Goal: Find specific page/section: Find specific page/section

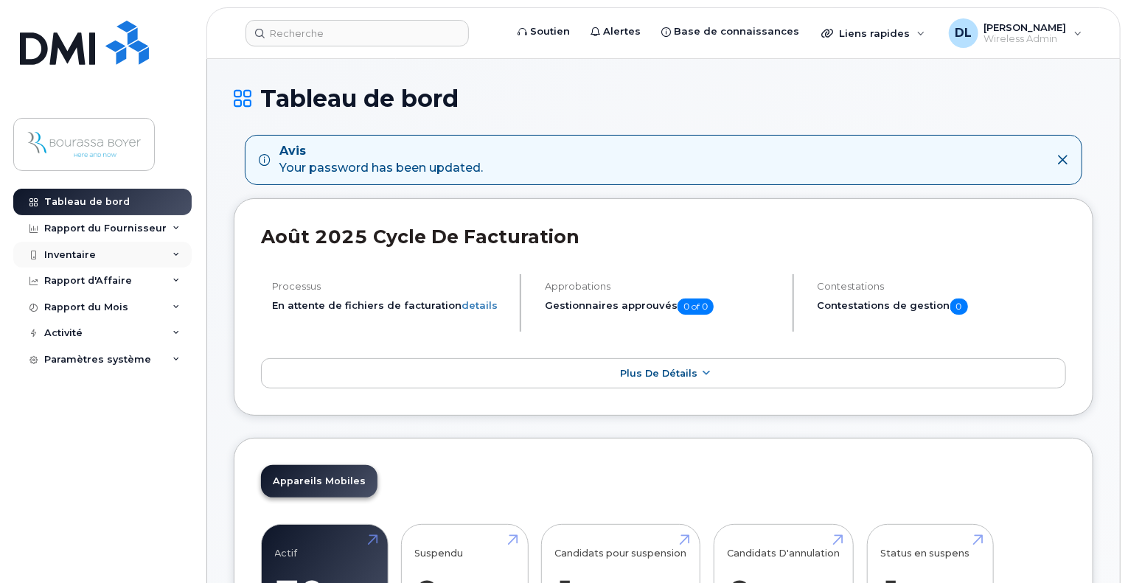
click at [72, 257] on div "Inventaire" at bounding box center [70, 255] width 52 height 12
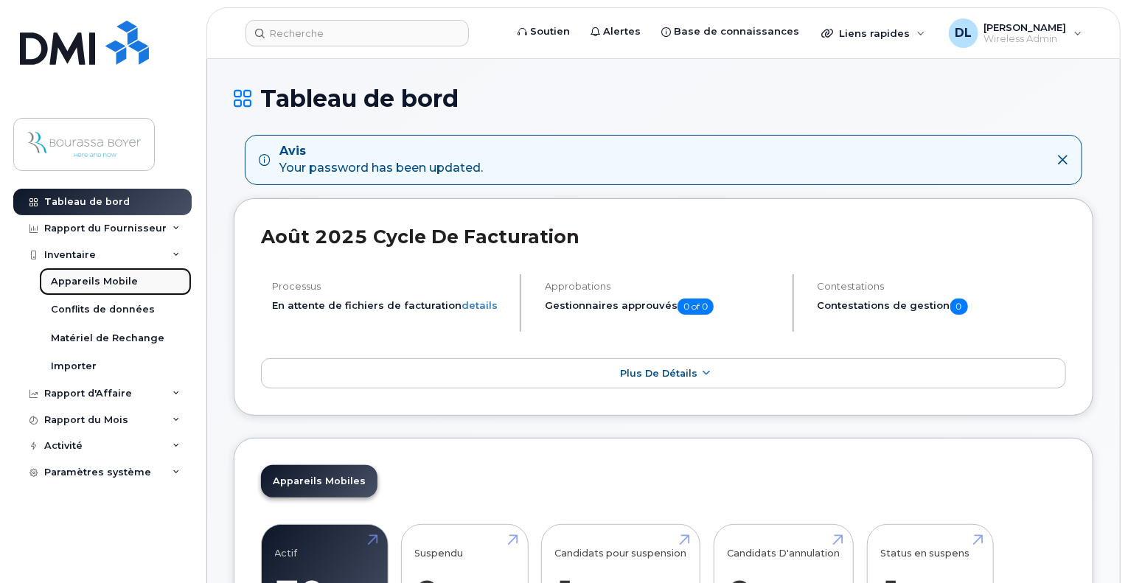
click at [74, 277] on div "Appareils Mobile" at bounding box center [94, 281] width 87 height 13
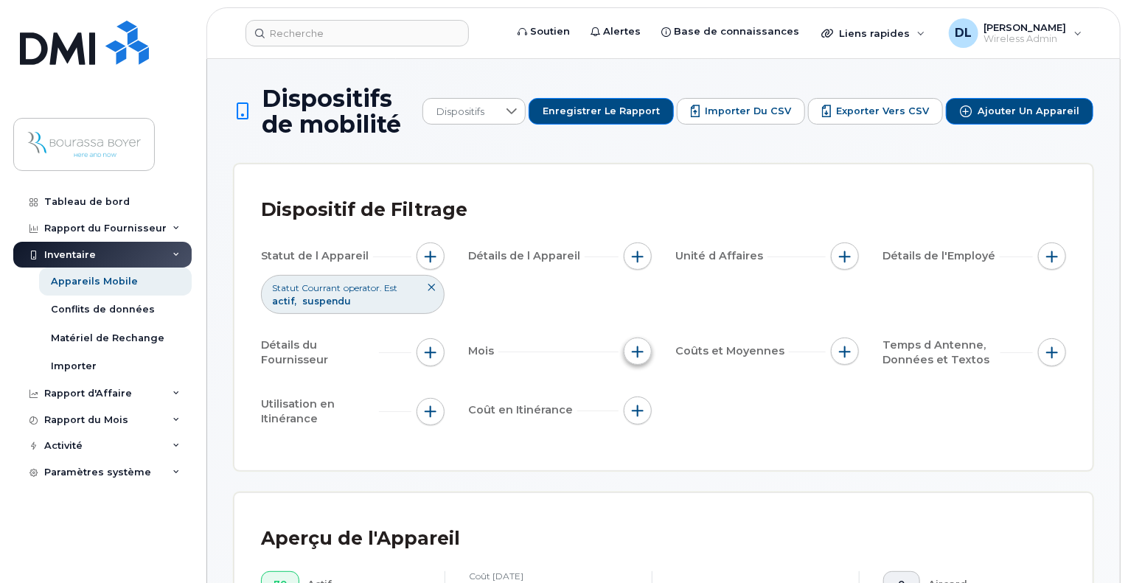
click at [644, 353] on button "button" at bounding box center [638, 352] width 28 height 28
click at [636, 397] on input "Cycle de Facturation" at bounding box center [642, 396] width 12 height 12
checkbox input "true"
click at [753, 451] on div at bounding box center [748, 455] width 28 height 25
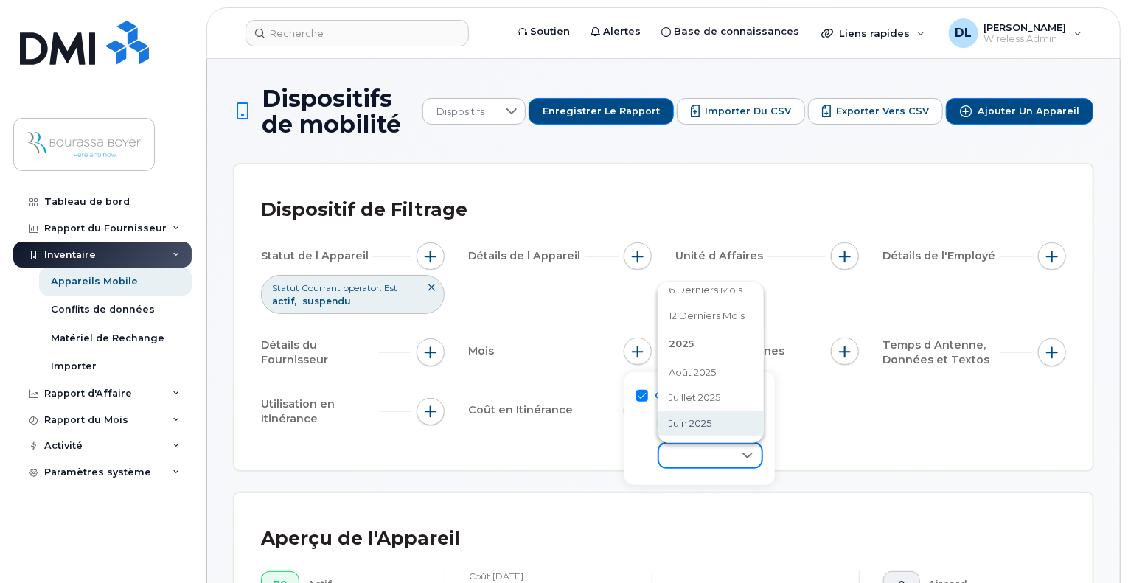
scroll to position [150, 0]
click at [702, 352] on span "juin 2025" at bounding box center [691, 347] width 43 height 14
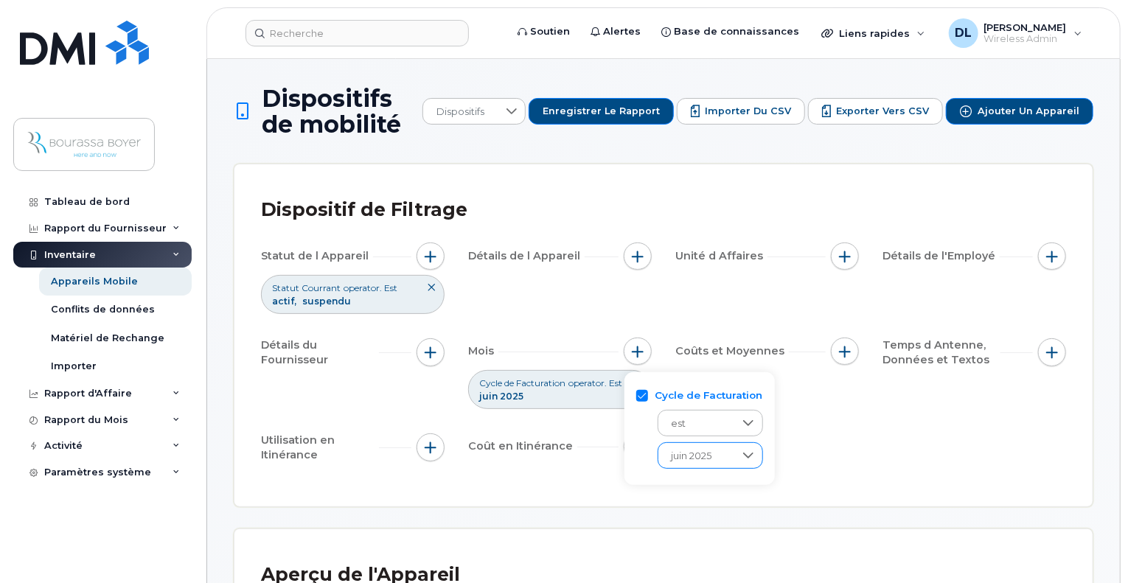
click at [686, 458] on span "juin 2025" at bounding box center [696, 456] width 76 height 27
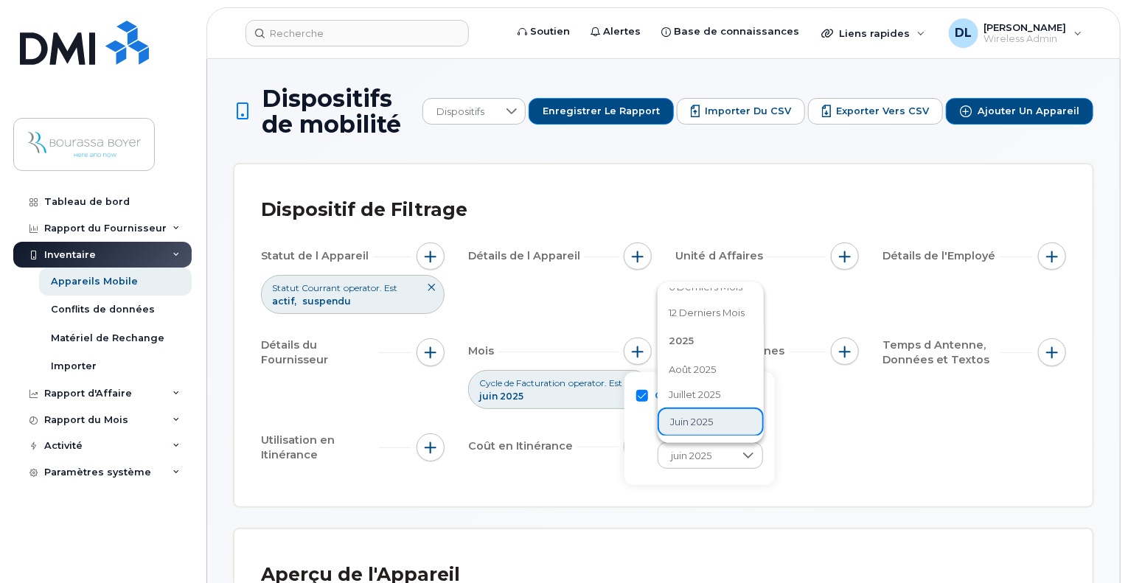
click at [685, 372] on span "août 2025" at bounding box center [693, 370] width 47 height 14
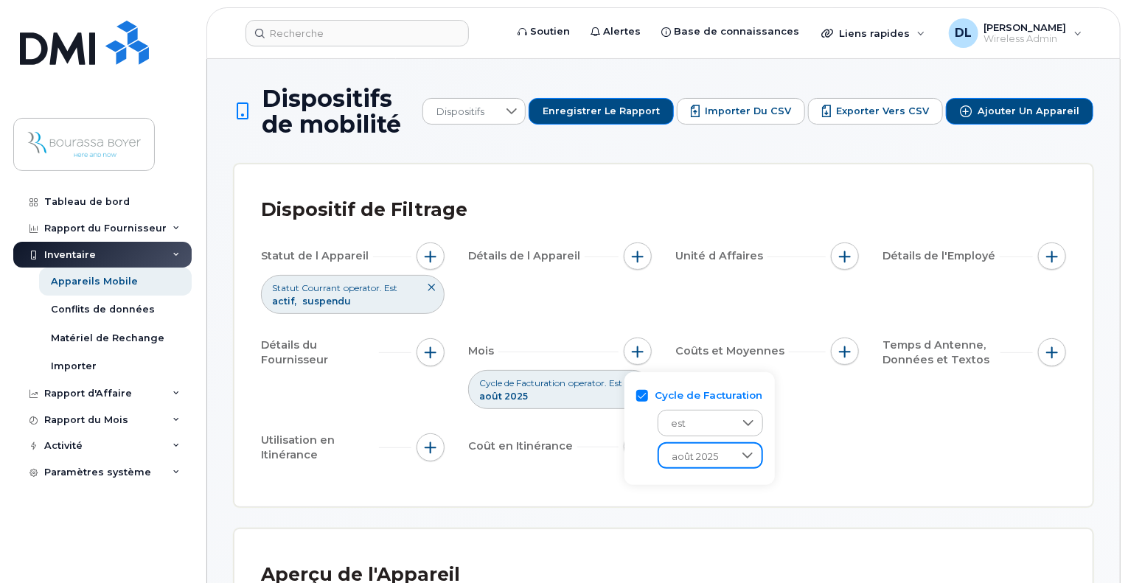
scroll to position [369, 0]
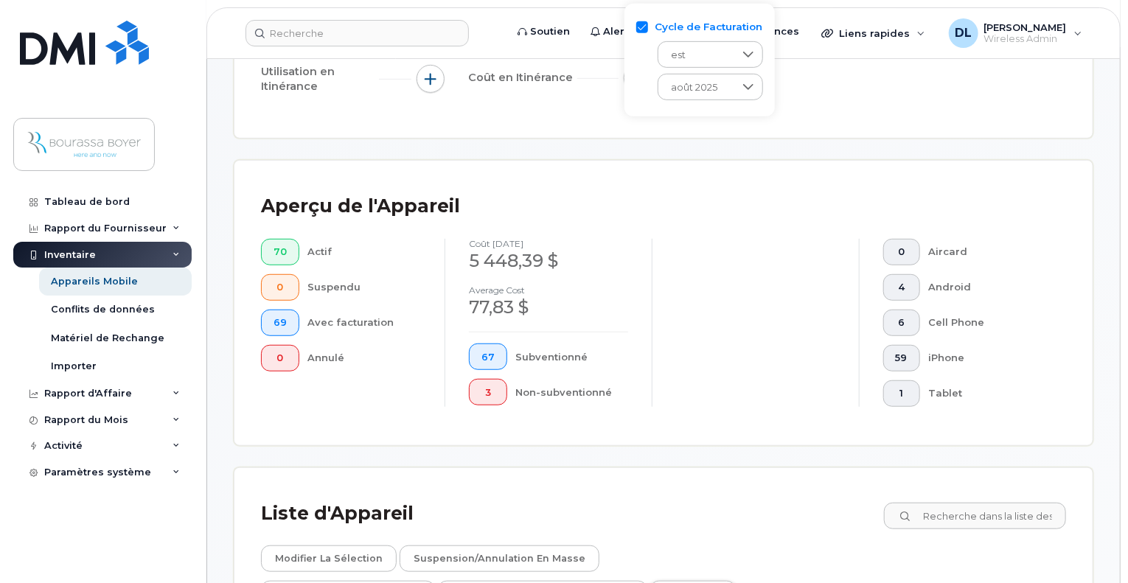
click at [722, 583] on span "Exporter" at bounding box center [700, 594] width 44 height 22
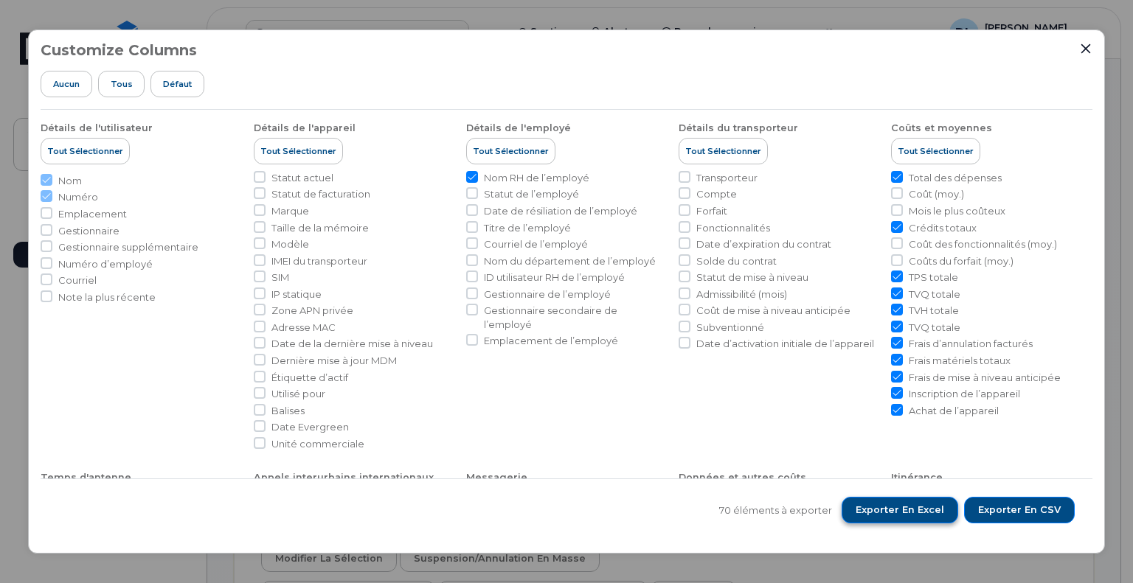
click at [923, 507] on span "Exporter en Excel" at bounding box center [899, 510] width 88 height 13
click at [1082, 44] on icon "Close" at bounding box center [1085, 49] width 12 height 12
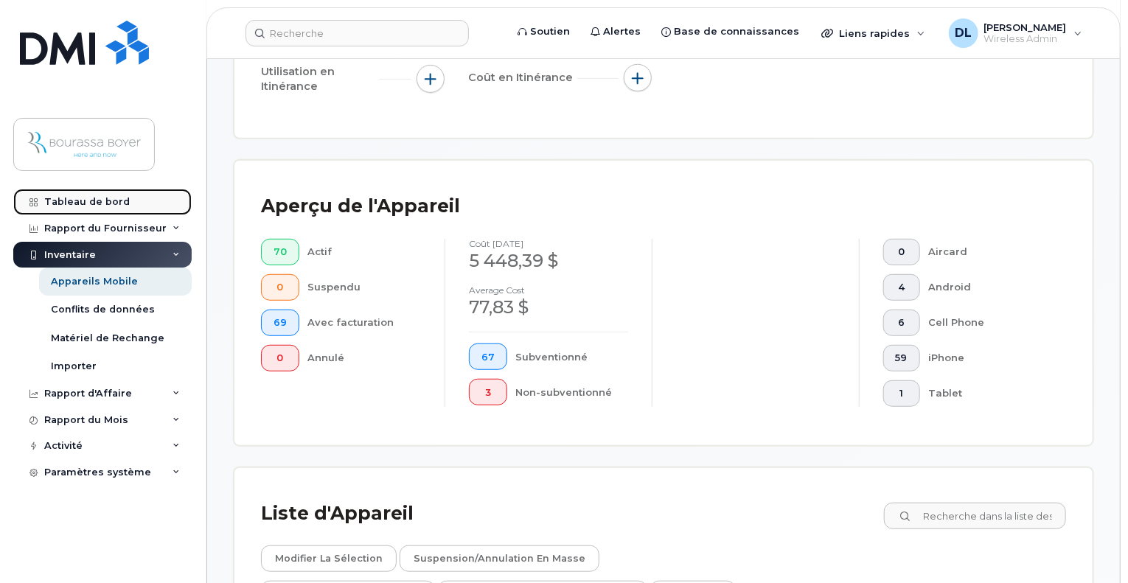
click at [76, 204] on div "Tableau de bord" at bounding box center [87, 202] width 86 height 12
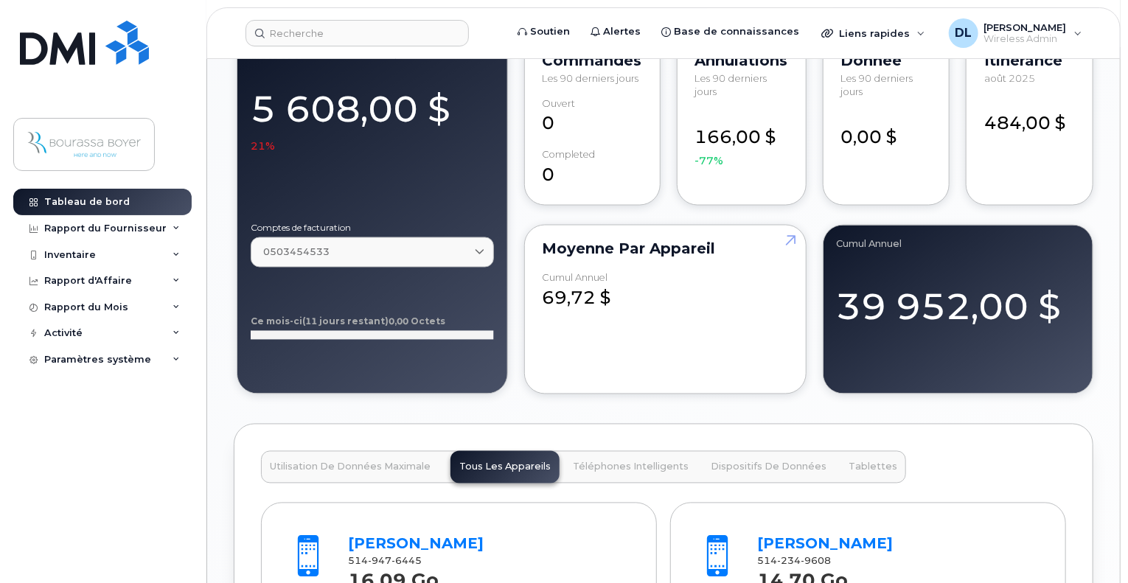
scroll to position [1422, 0]
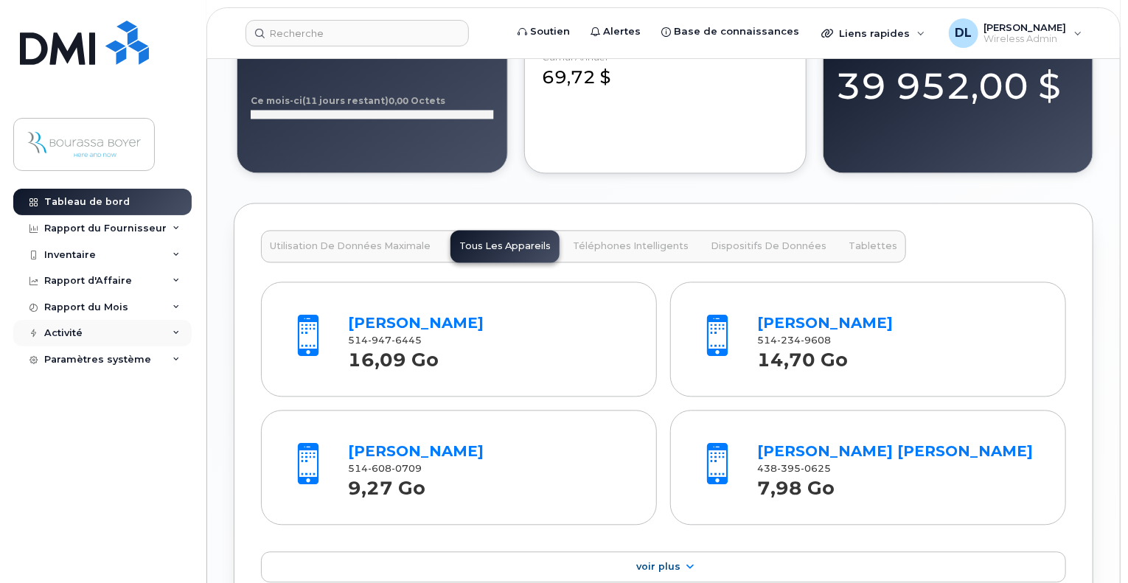
click at [113, 338] on div "Activité" at bounding box center [102, 333] width 178 height 27
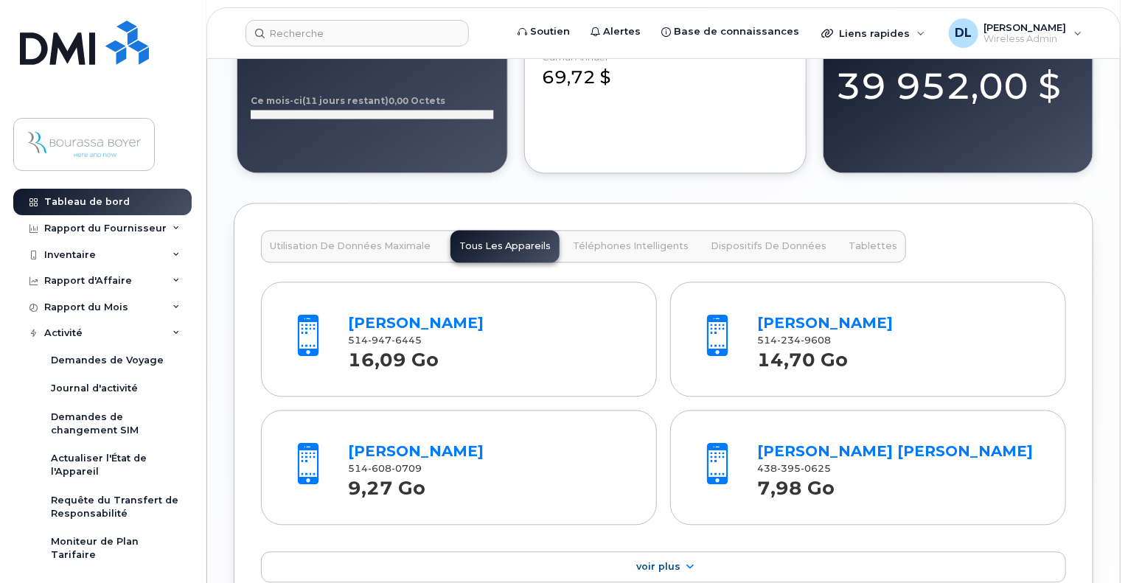
scroll to position [62, 0]
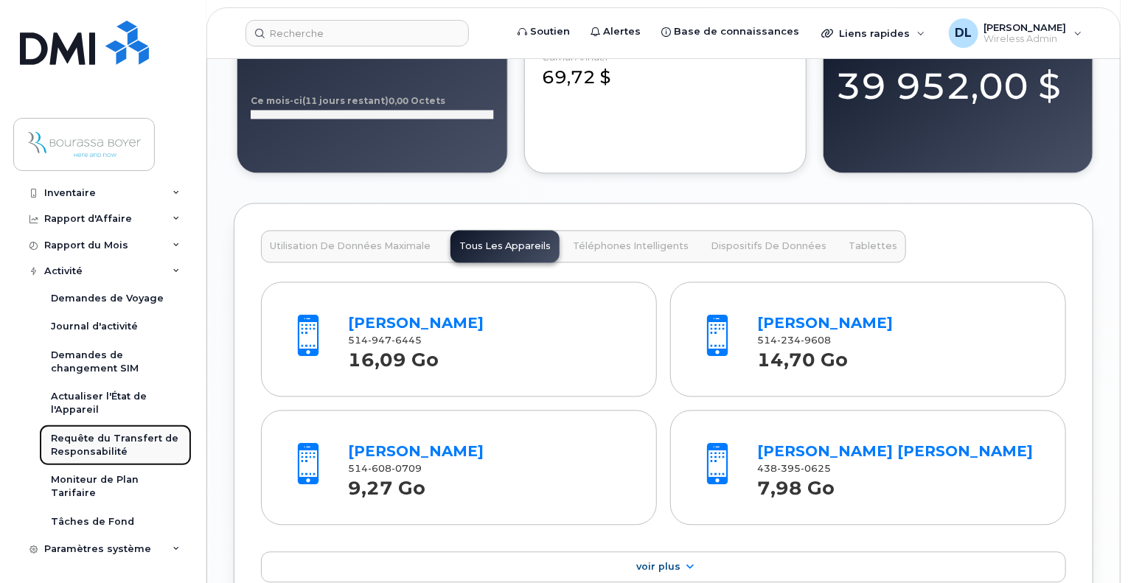
click at [88, 449] on div "Requête du Transfert de Responsabilité" at bounding box center [115, 445] width 129 height 27
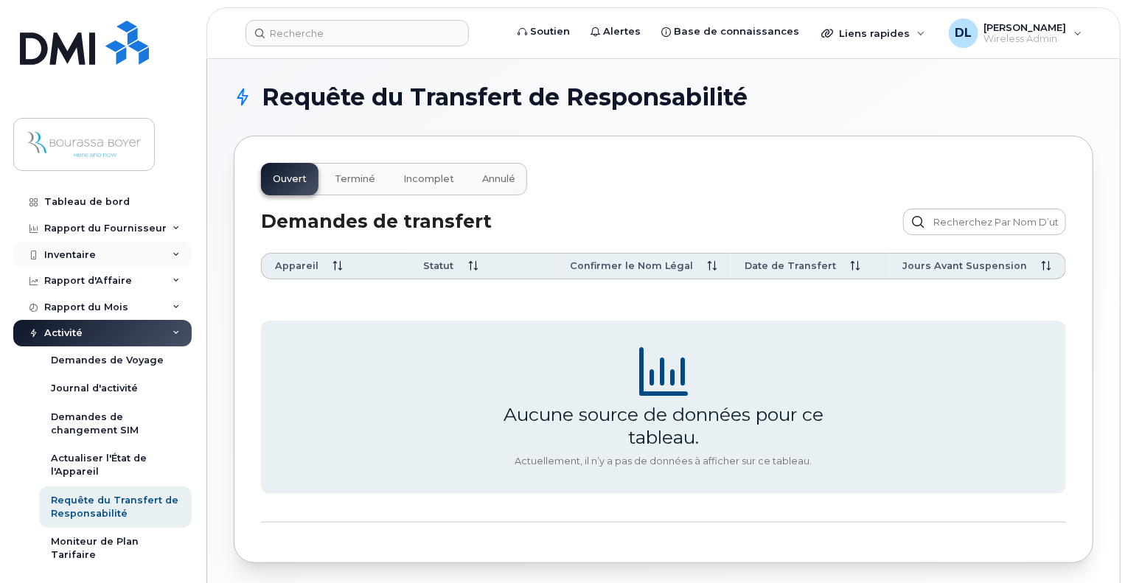
click at [90, 249] on div "Inventaire" at bounding box center [70, 255] width 52 height 12
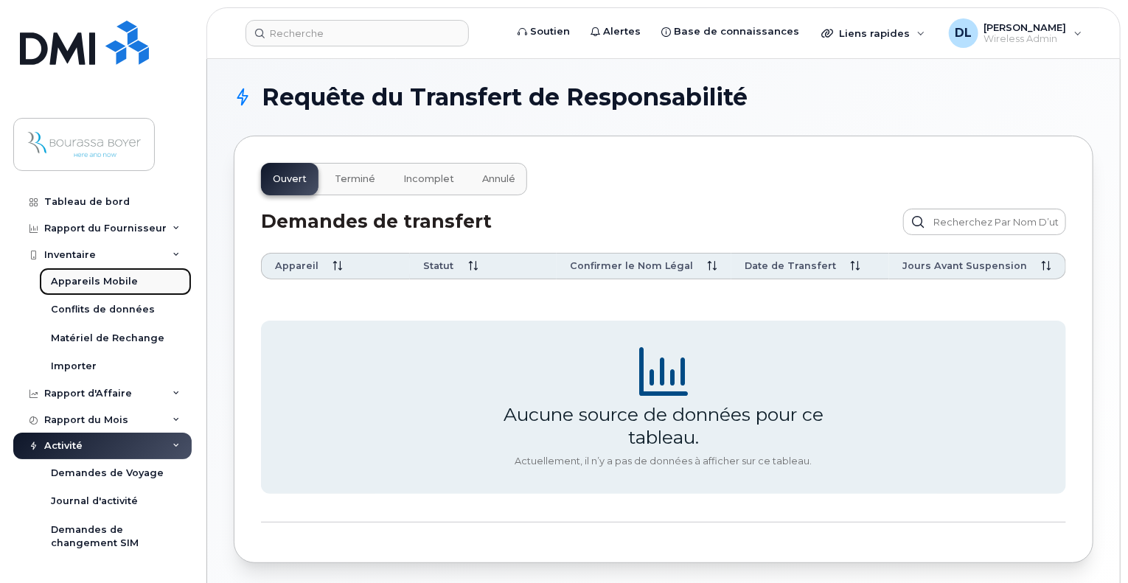
click at [112, 277] on div "Appareils Mobile" at bounding box center [94, 281] width 87 height 13
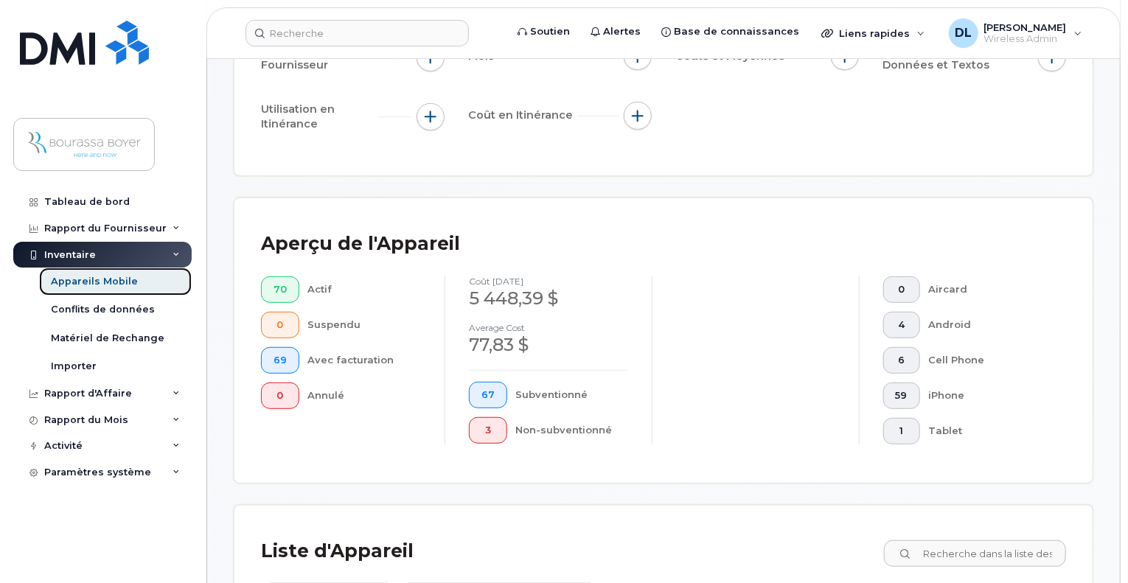
scroll to position [516, 0]
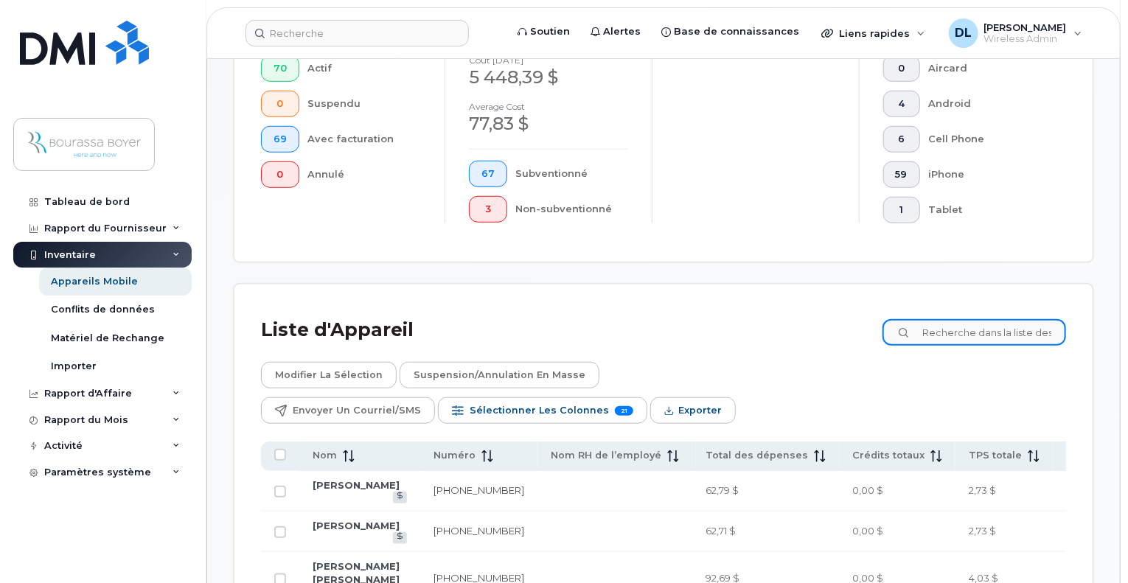
click at [1051, 327] on input at bounding box center [975, 332] width 184 height 27
paste input "4384685789"
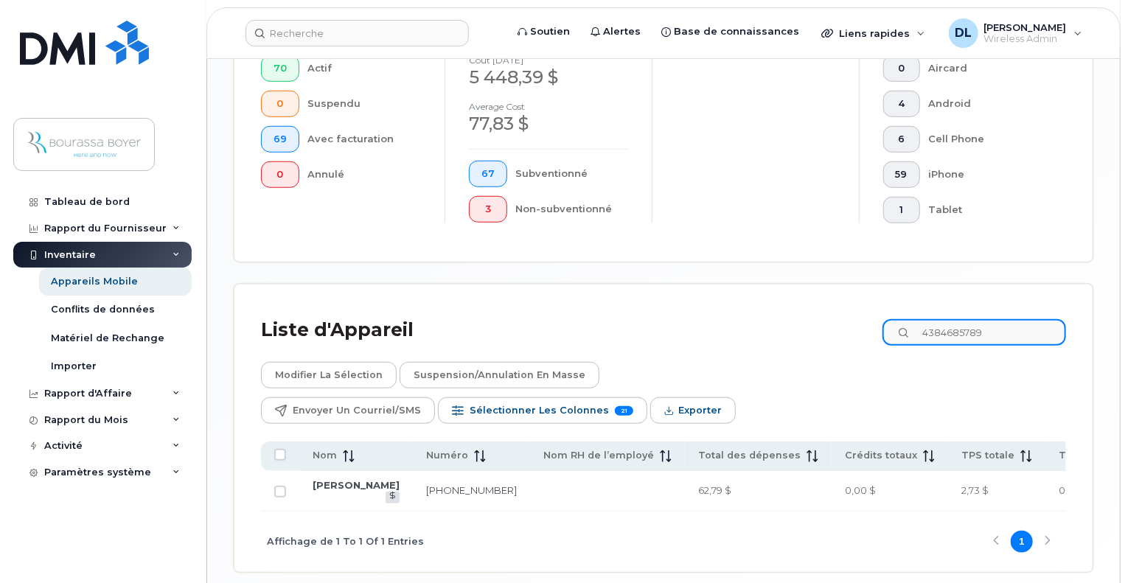
type input "4384685789"
click at [426, 484] on link "[PHONE_NUMBER]" at bounding box center [471, 490] width 91 height 12
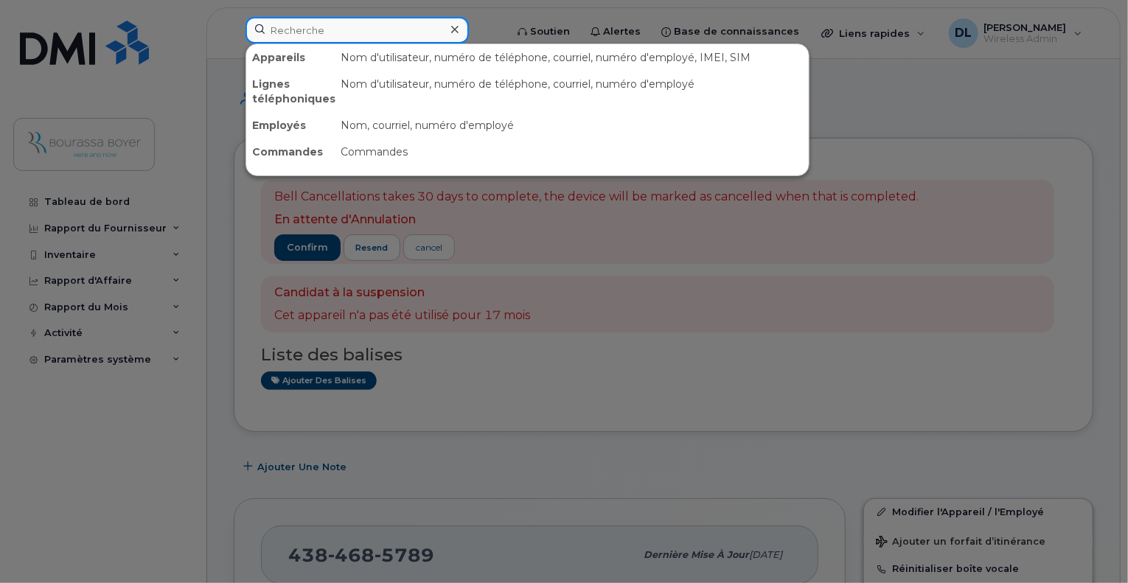
click at [353, 29] on input at bounding box center [357, 30] width 223 height 27
click at [1120, 17] on div at bounding box center [564, 291] width 1128 height 583
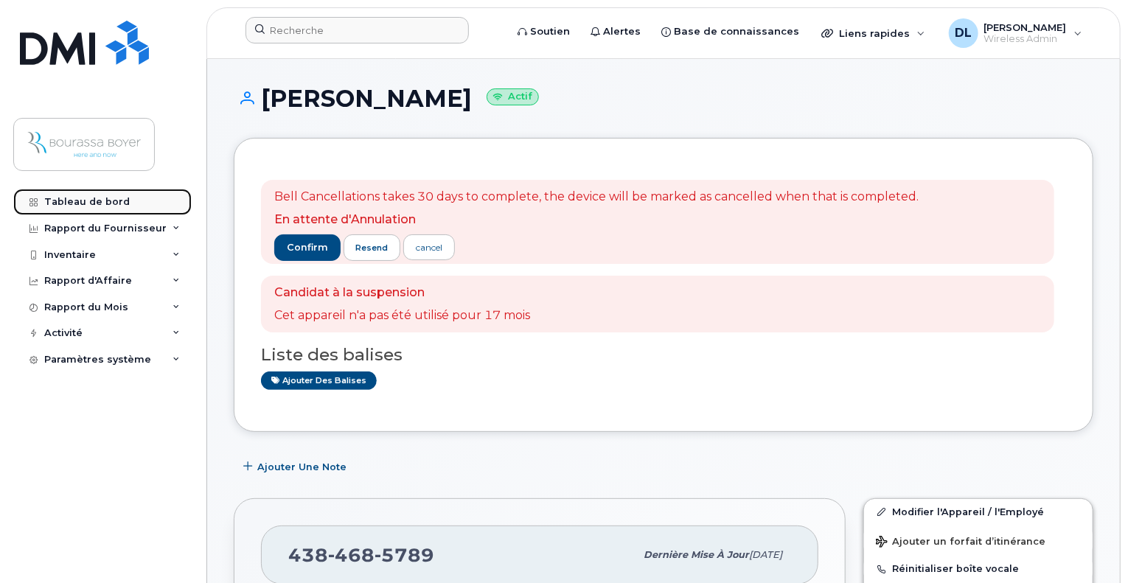
click at [83, 209] on link "Tableau de bord" at bounding box center [102, 202] width 178 height 27
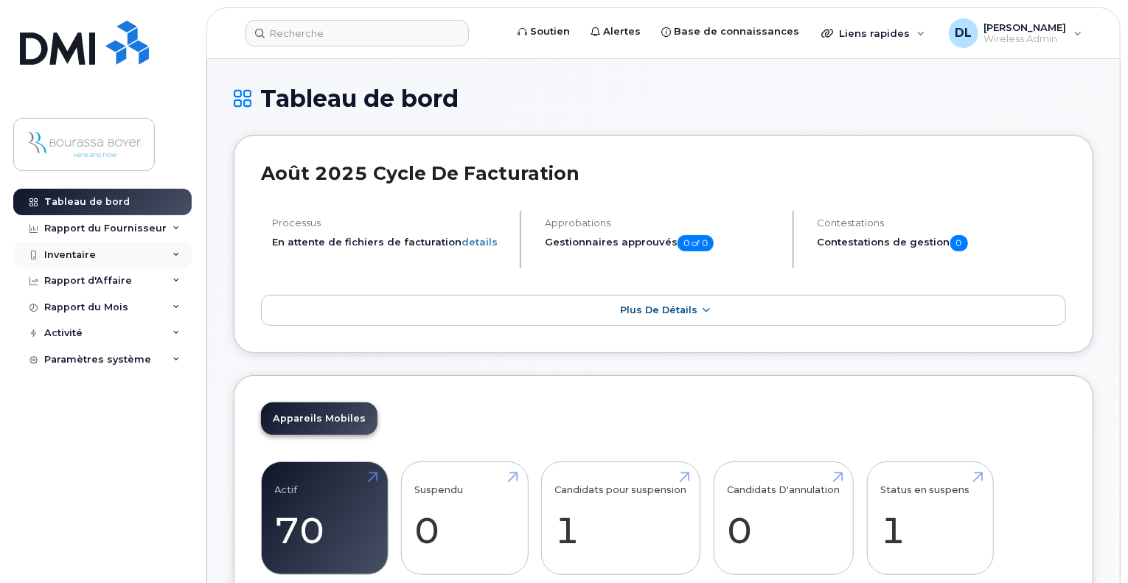
click at [91, 254] on div "Inventaire" at bounding box center [70, 255] width 52 height 12
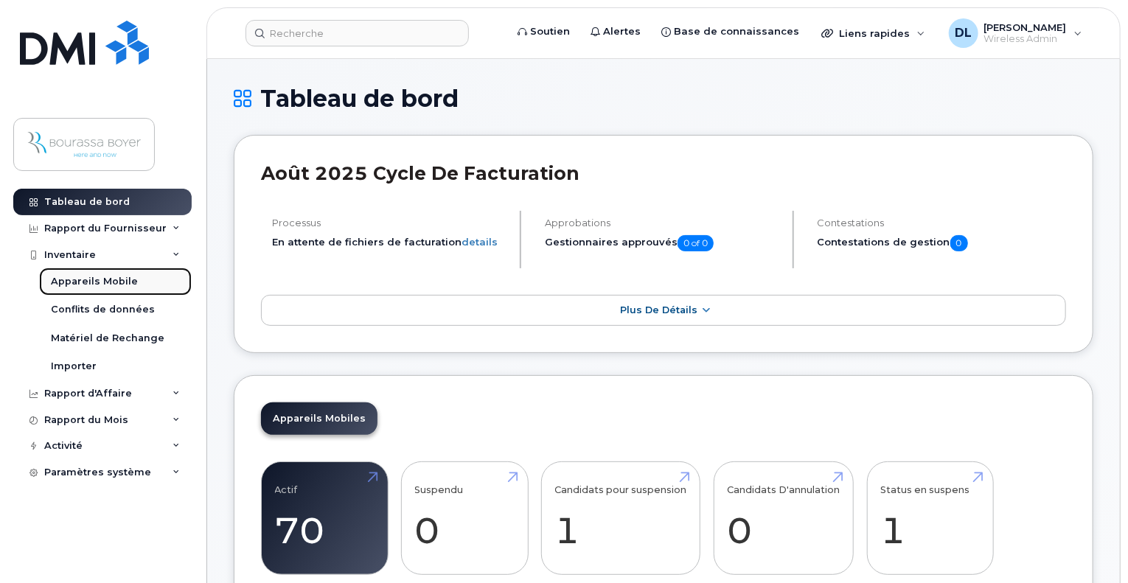
click at [127, 282] on div "Appareils Mobile" at bounding box center [94, 281] width 87 height 13
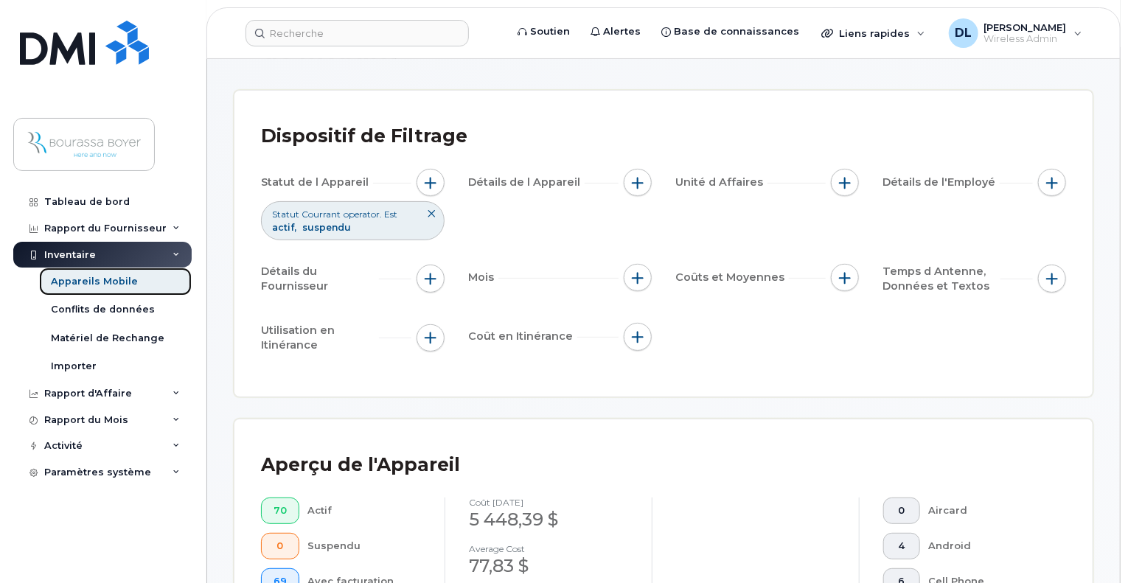
scroll to position [369, 0]
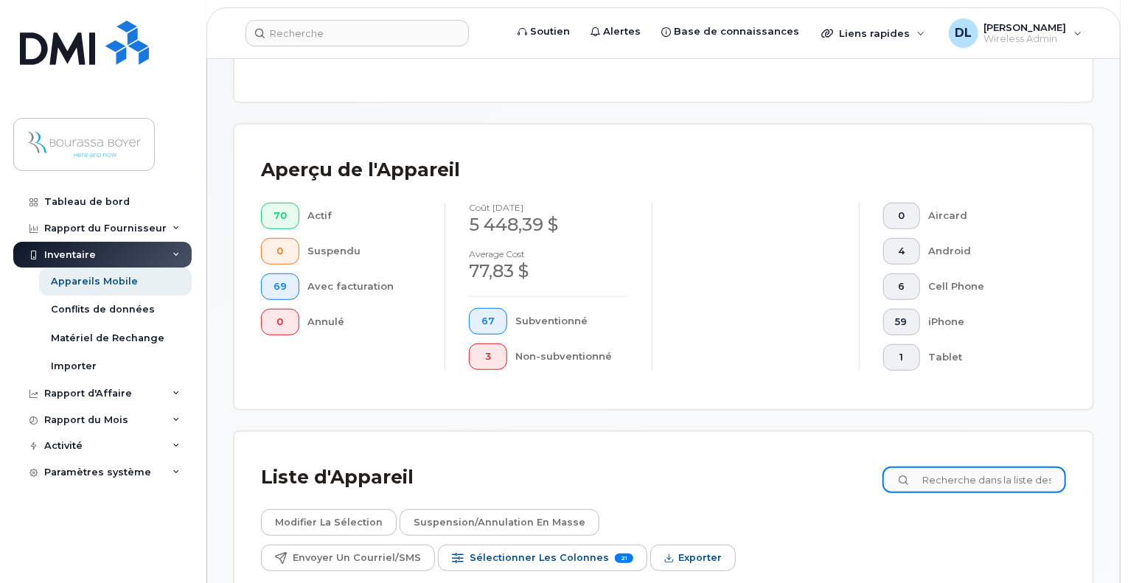
click at [922, 468] on input at bounding box center [975, 480] width 184 height 27
paste input "4506013288"
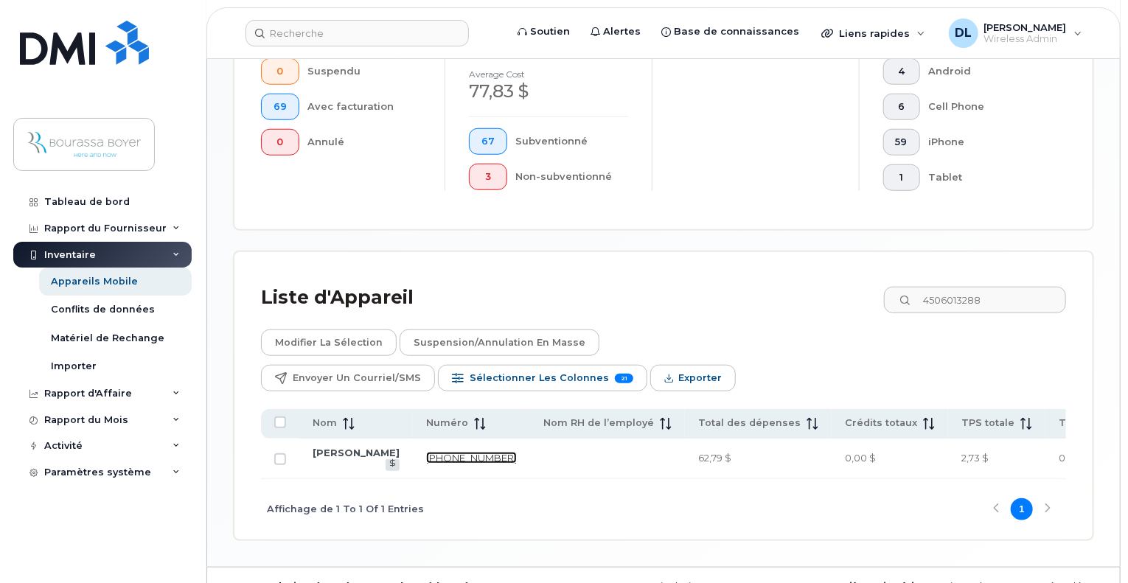
click at [426, 452] on link "450-601-3288" at bounding box center [471, 458] width 91 height 12
click at [1002, 293] on input "4506013288" at bounding box center [975, 300] width 184 height 27
drag, startPoint x: 1002, startPoint y: 293, endPoint x: 856, endPoint y: 282, distance: 146.4
click at [871, 285] on div "Liste d'Appareil 4506013288" at bounding box center [663, 298] width 805 height 38
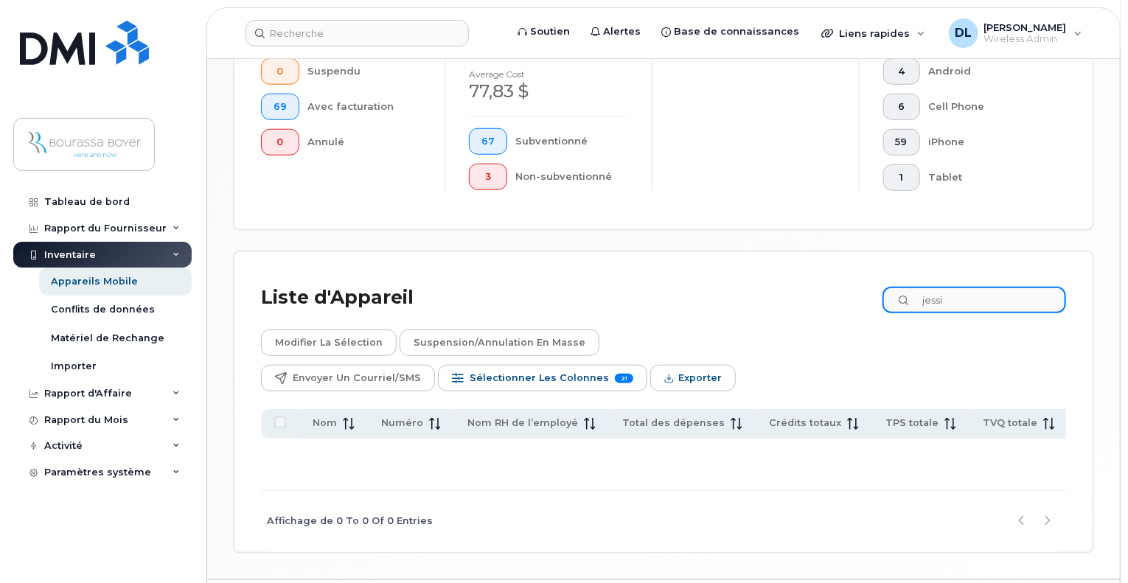
type input "jessi"
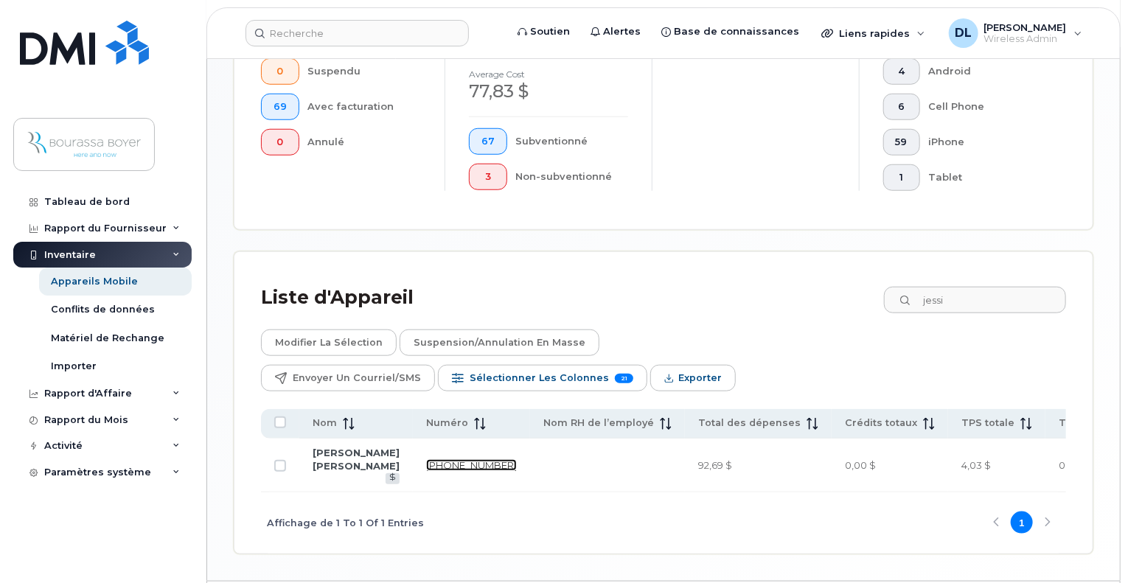
click at [426, 459] on link "438-395-0625" at bounding box center [471, 465] width 91 height 12
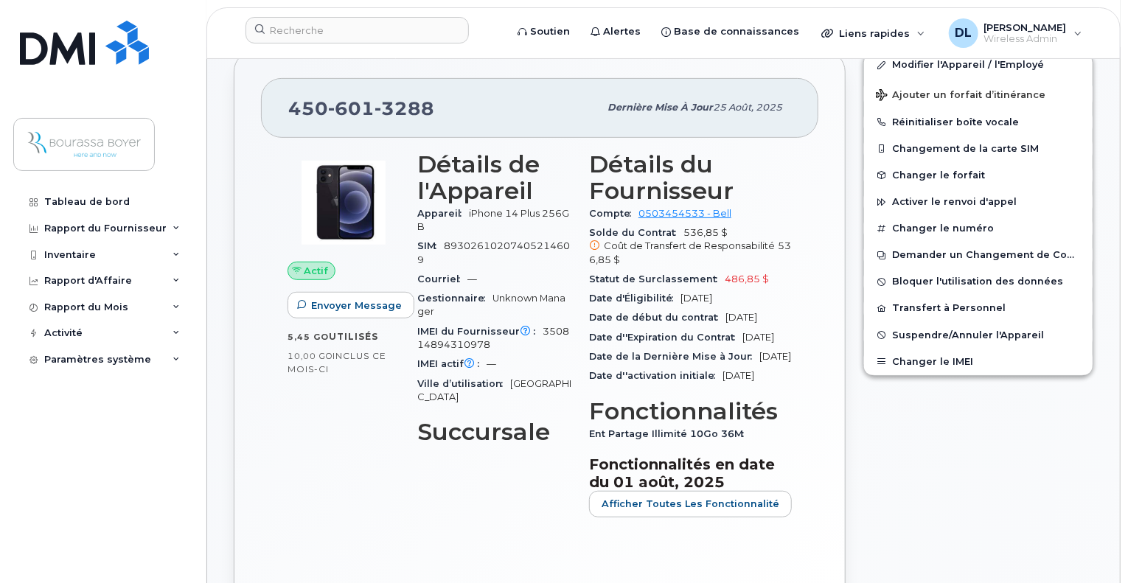
scroll to position [221, 0]
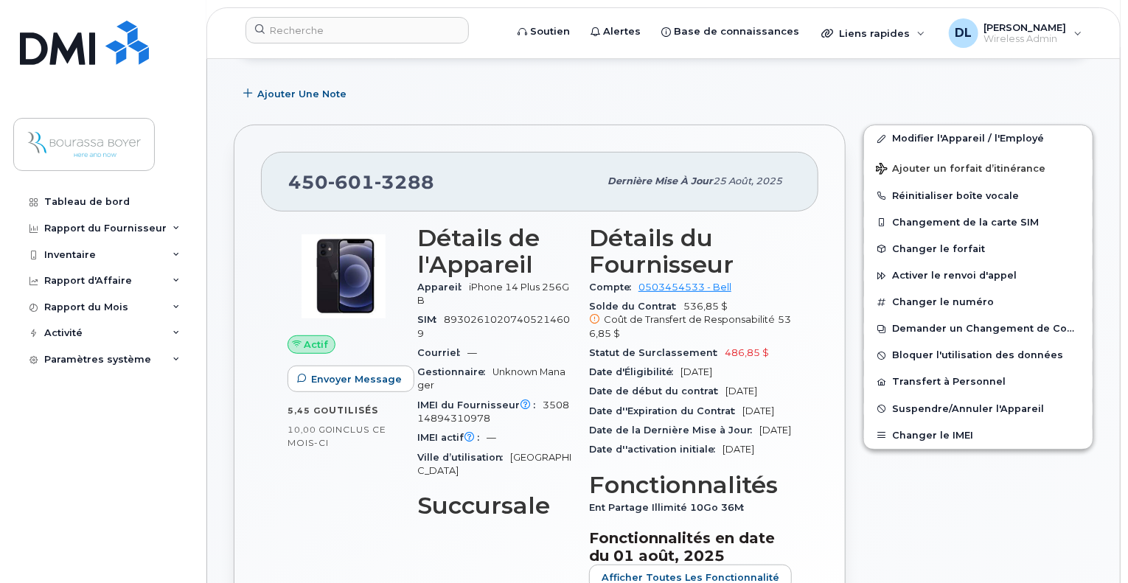
click at [128, 436] on div "Tableau de bord Rapport du Fournisseur Facturation mensuelle Quotidiennes des D…" at bounding box center [104, 375] width 182 height 372
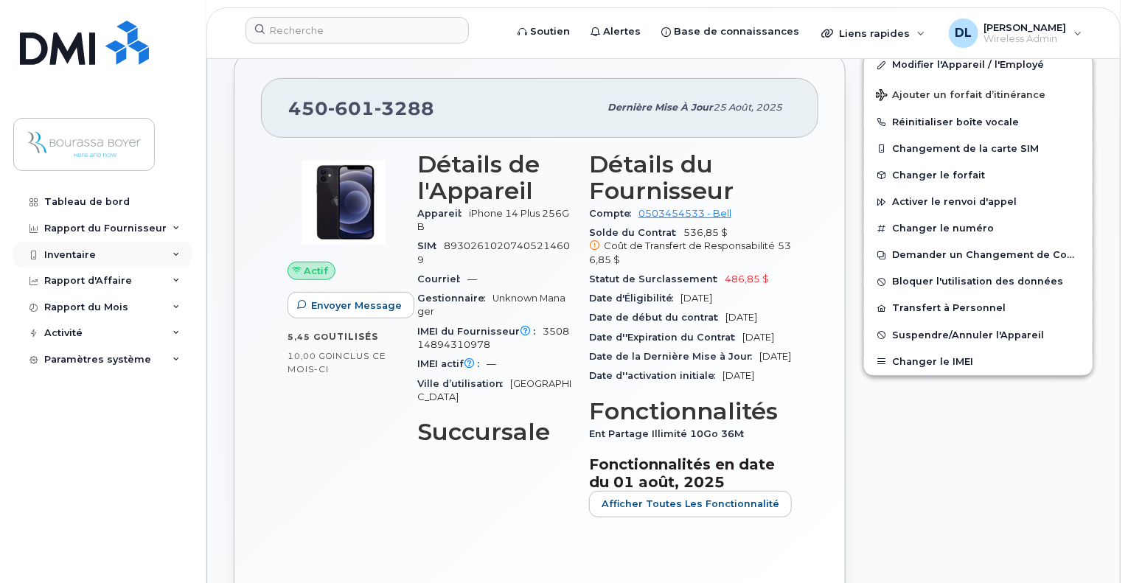
click at [88, 254] on div "Inventaire" at bounding box center [70, 255] width 52 height 12
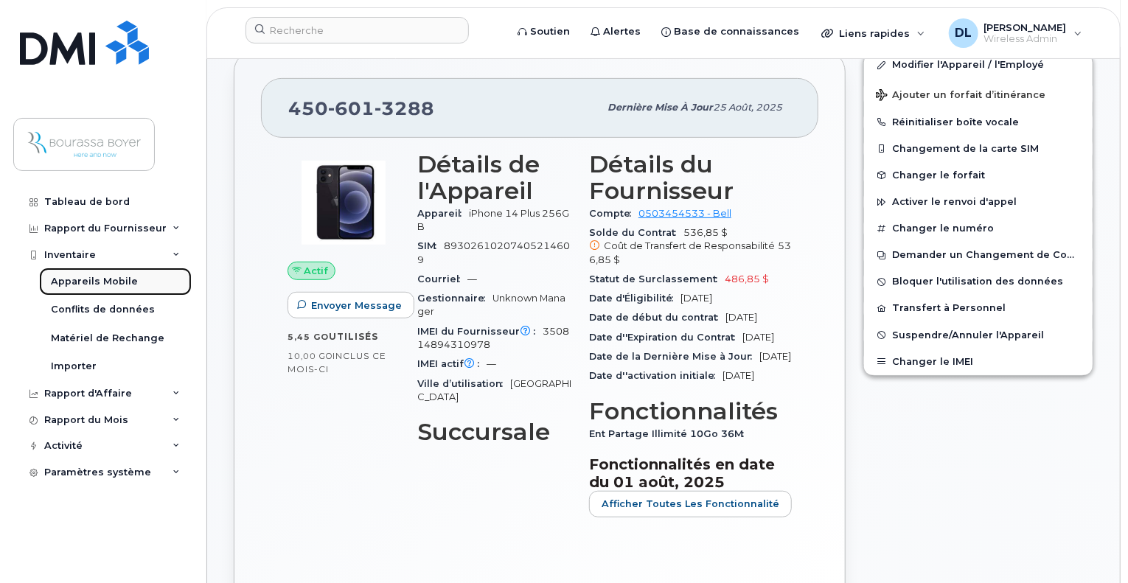
click at [88, 282] on div "Appareils Mobile" at bounding box center [94, 281] width 87 height 13
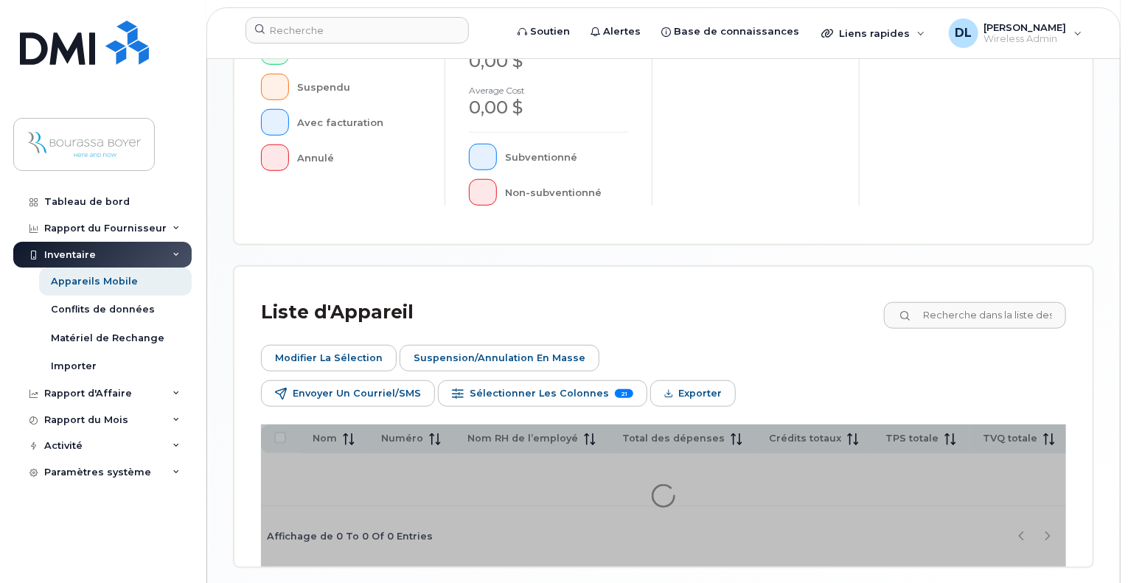
scroll to position [546, 0]
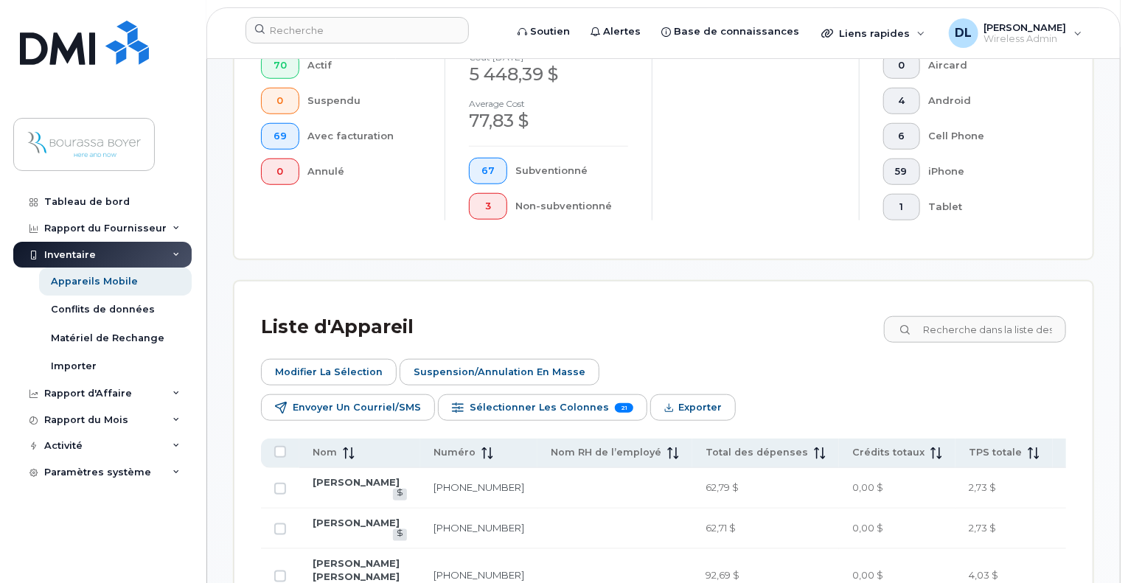
scroll to position [584, 0]
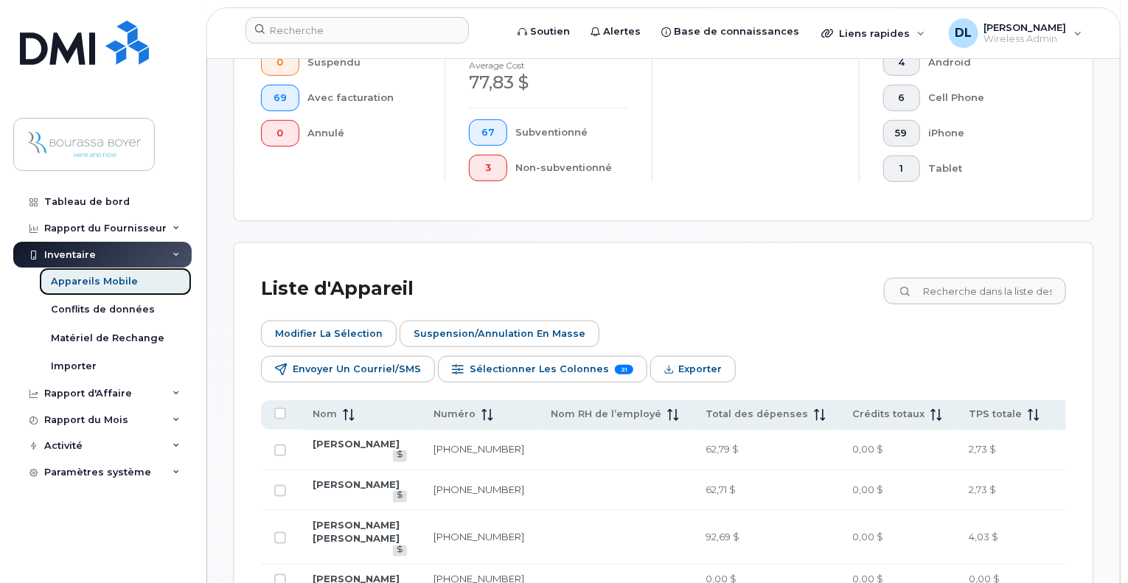
drag, startPoint x: 108, startPoint y: 280, endPoint x: 143, endPoint y: 277, distance: 34.9
click at [108, 280] on div "Appareils Mobile" at bounding box center [94, 281] width 87 height 13
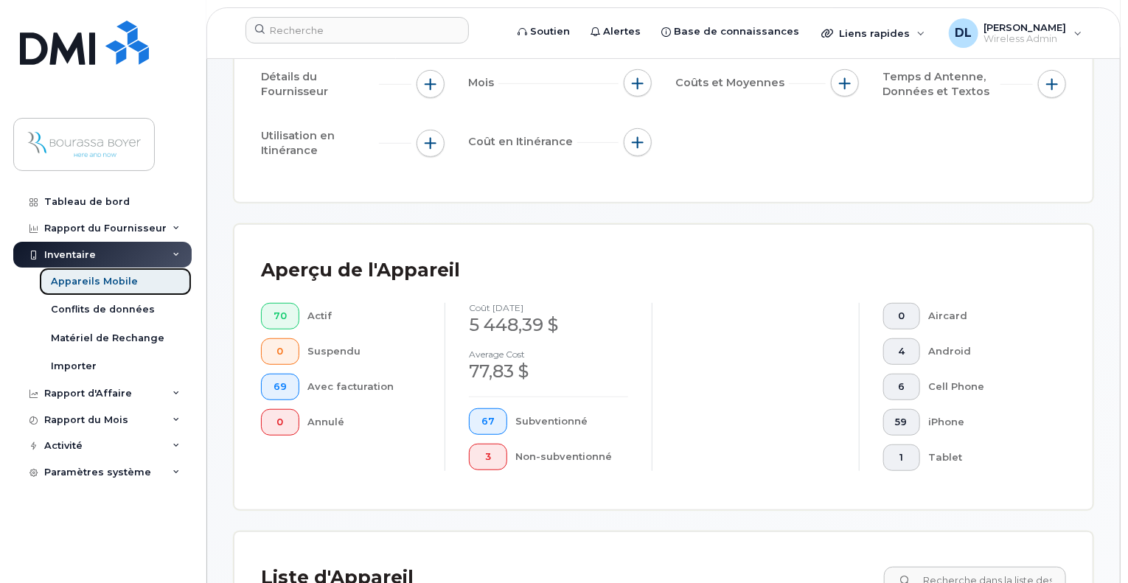
scroll to position [442, 0]
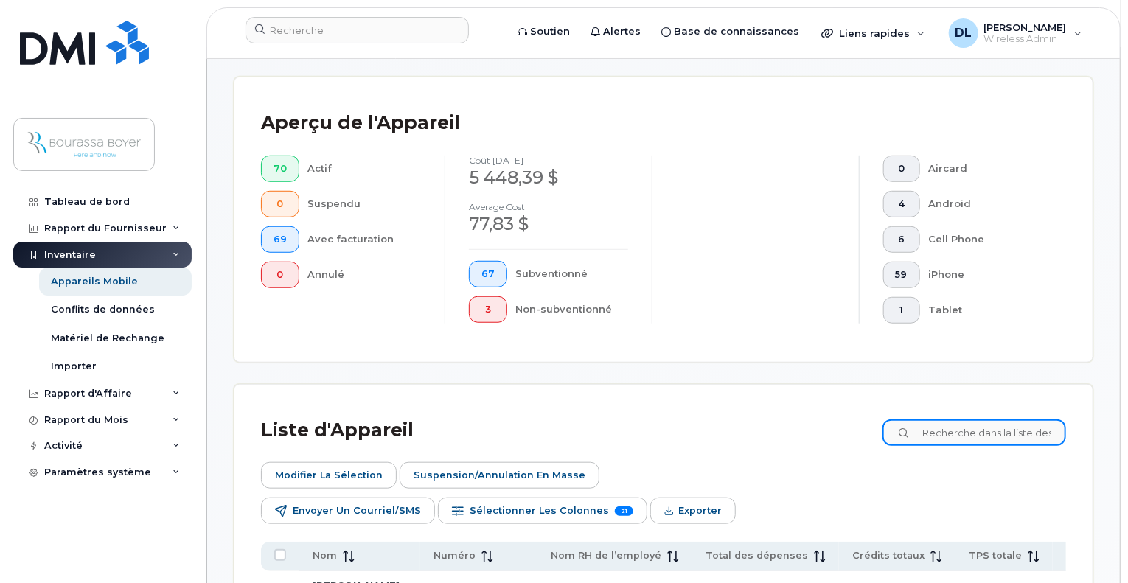
click at [953, 439] on input at bounding box center [975, 433] width 184 height 27
type input "francis"
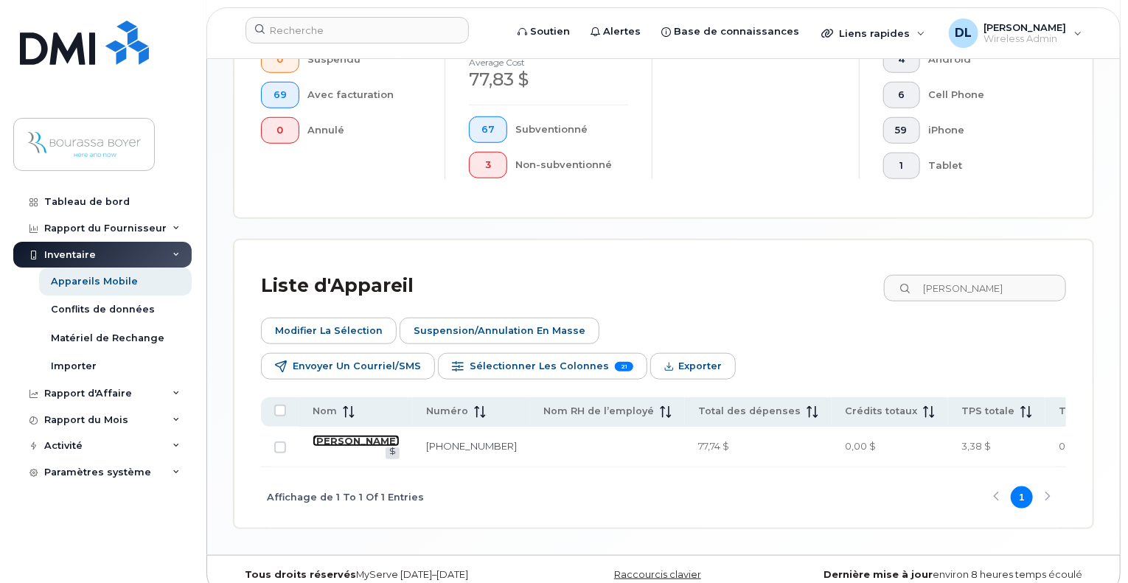
click at [338, 435] on link "[PERSON_NAME]" at bounding box center [356, 441] width 87 height 12
click at [426, 440] on link "514-559-2124" at bounding box center [471, 446] width 91 height 12
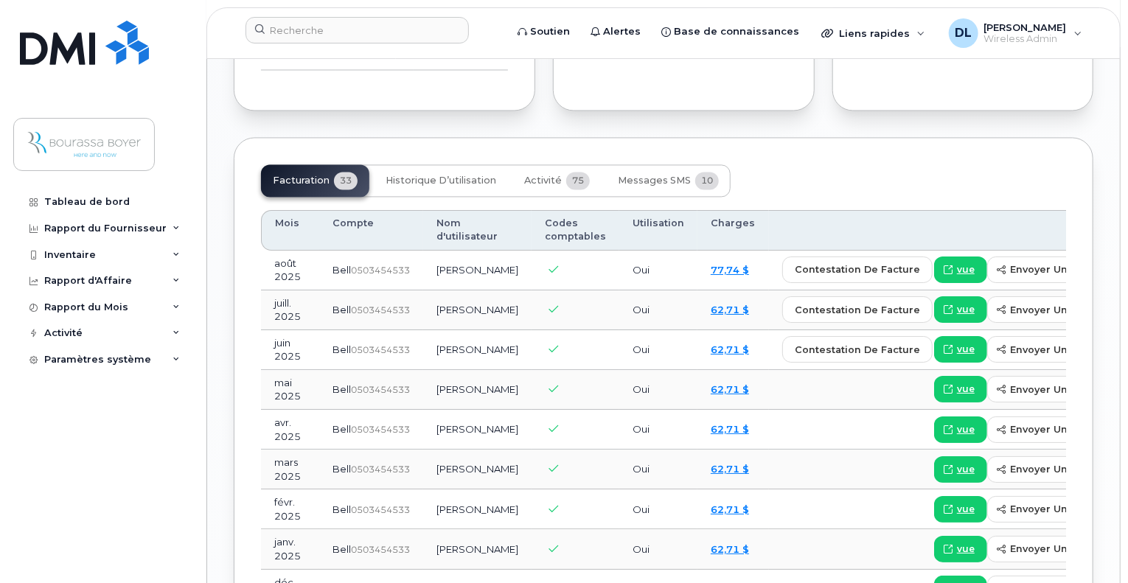
scroll to position [1548, 0]
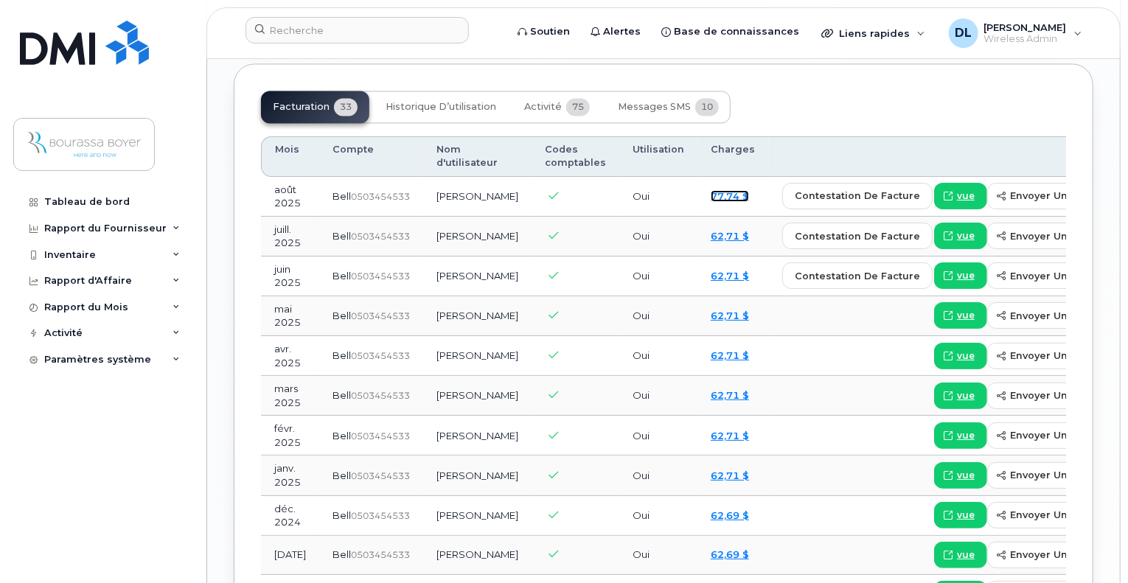
click at [711, 202] on link "77,74 $" at bounding box center [730, 196] width 38 height 12
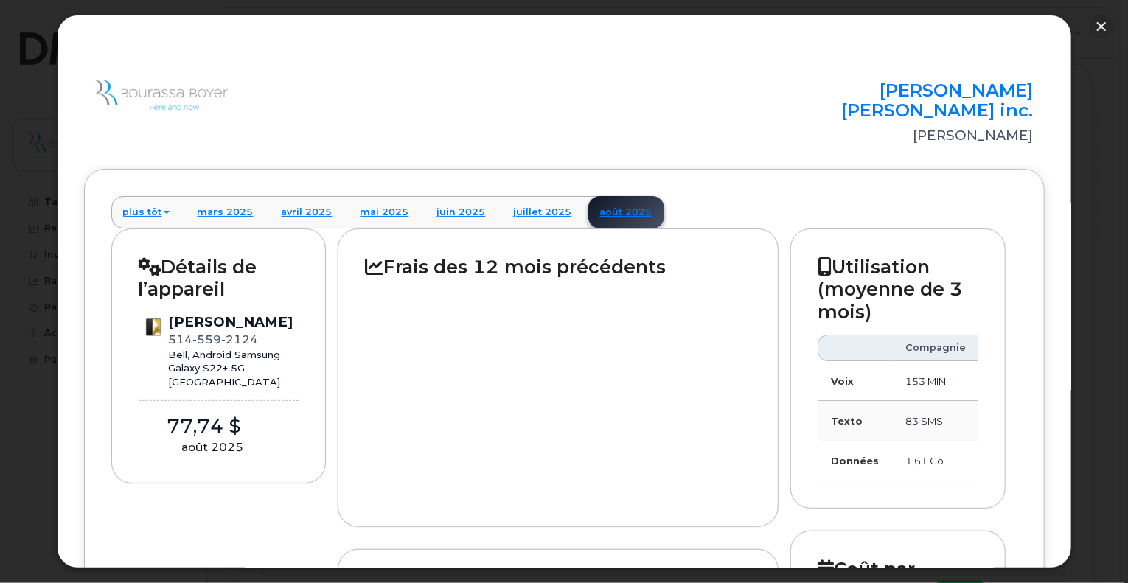
scroll to position [1475, 0]
click at [1099, 29] on button "button" at bounding box center [1102, 27] width 24 height 24
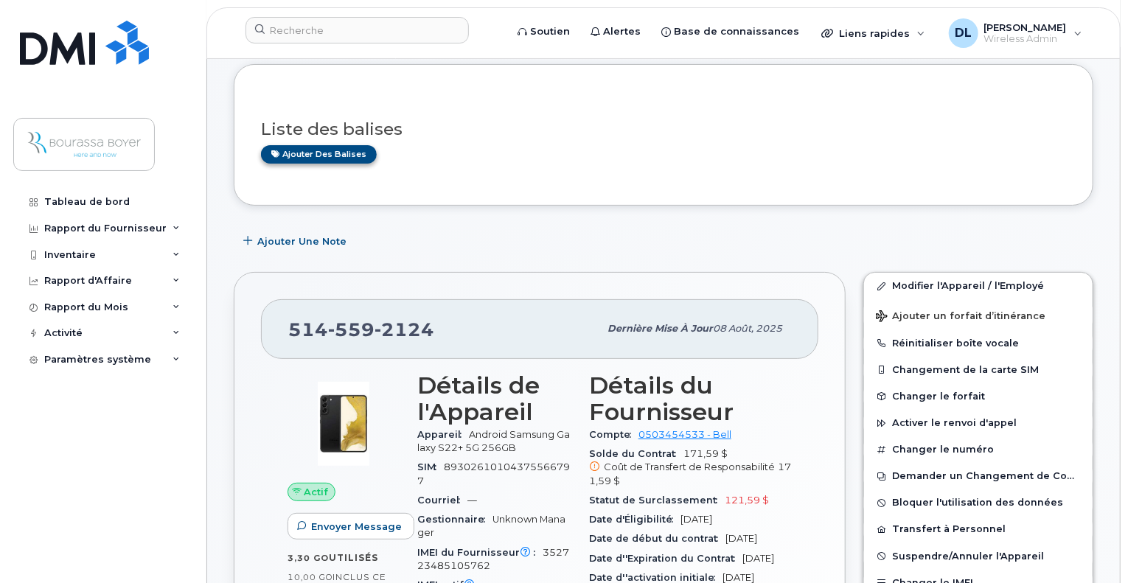
scroll to position [0, 0]
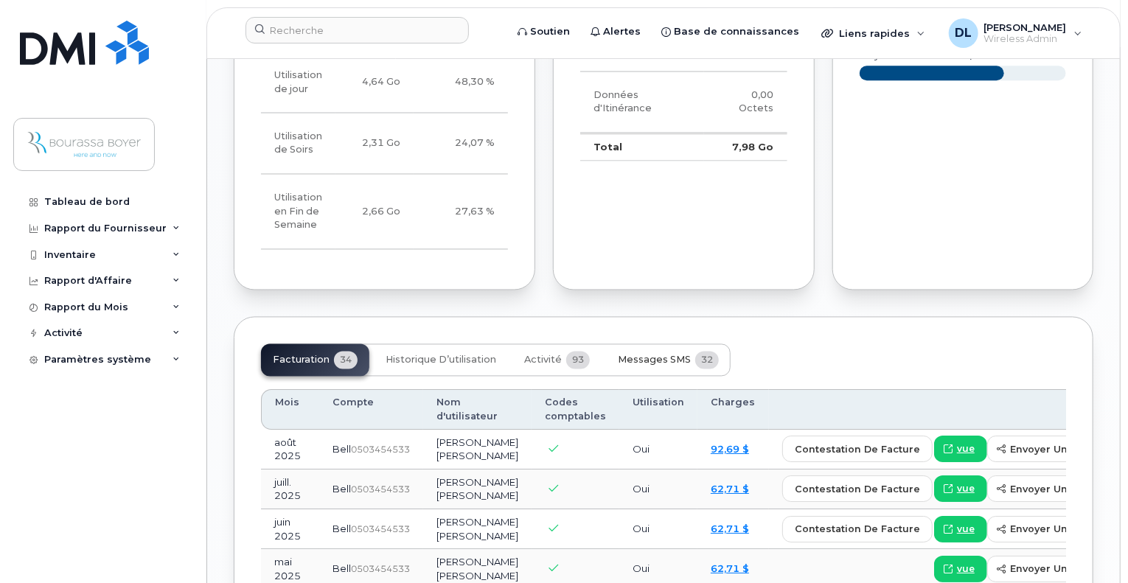
scroll to position [1240, 0]
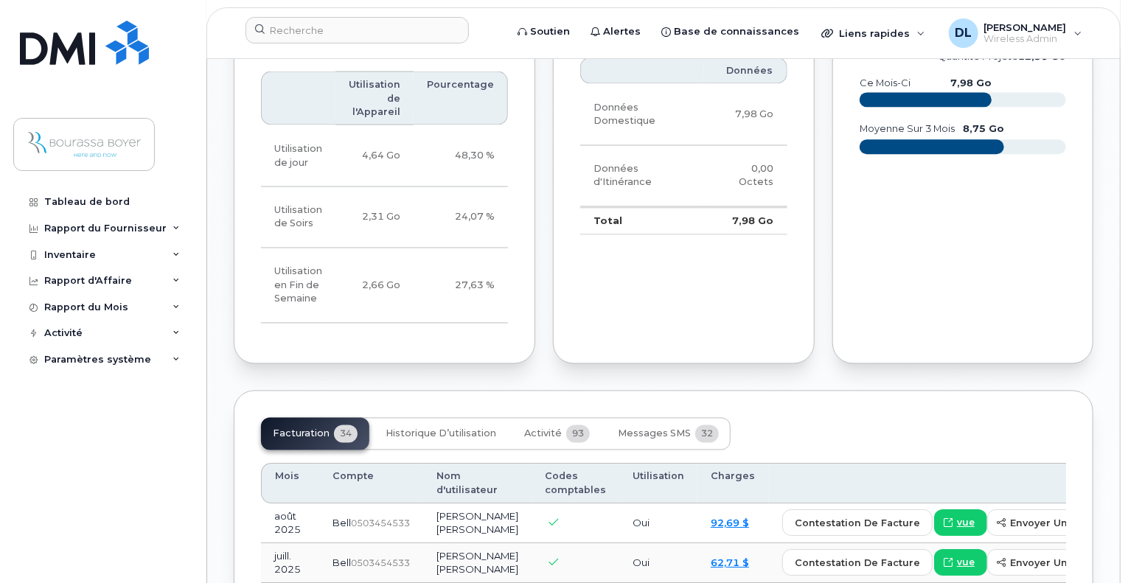
click at [751, 208] on td "0,00 Octets" at bounding box center [745, 177] width 83 height 62
click at [750, 84] on th "Données" at bounding box center [745, 71] width 83 height 27
click at [753, 235] on td "7,98 Go" at bounding box center [745, 221] width 83 height 28
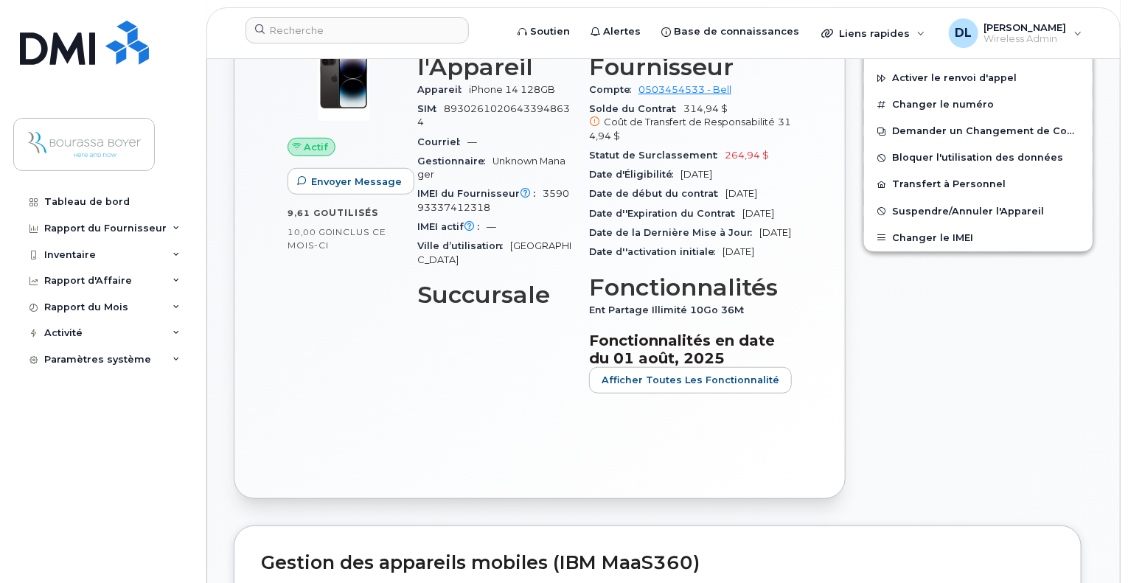
scroll to position [271, 0]
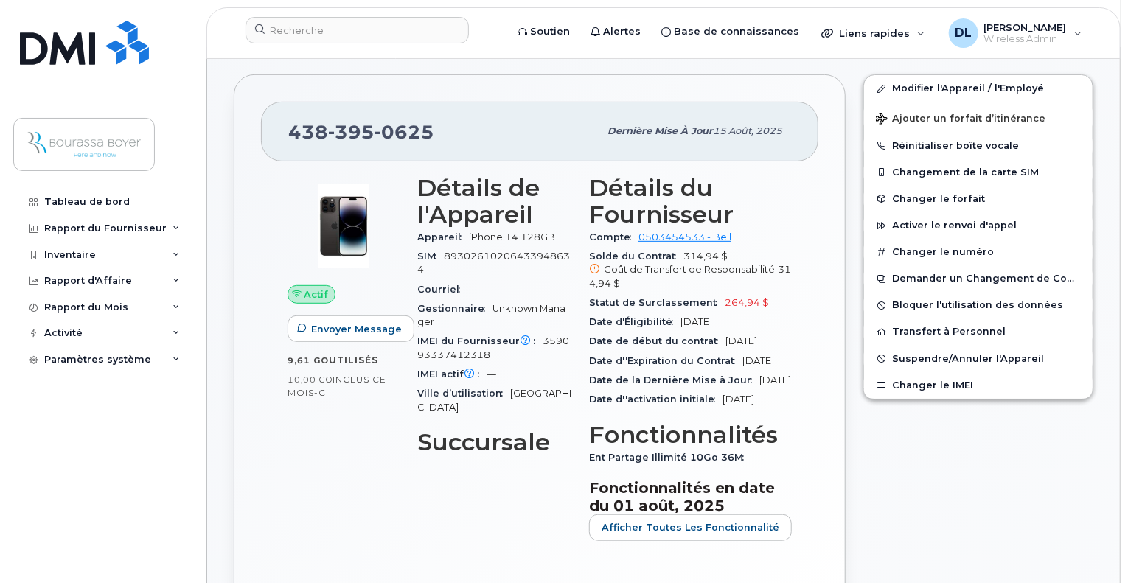
click at [897, 474] on div "Modifier l'Appareil / l'Employé Ajouter un forfait d’itinérance Réinitialiser b…" at bounding box center [979, 360] width 248 height 589
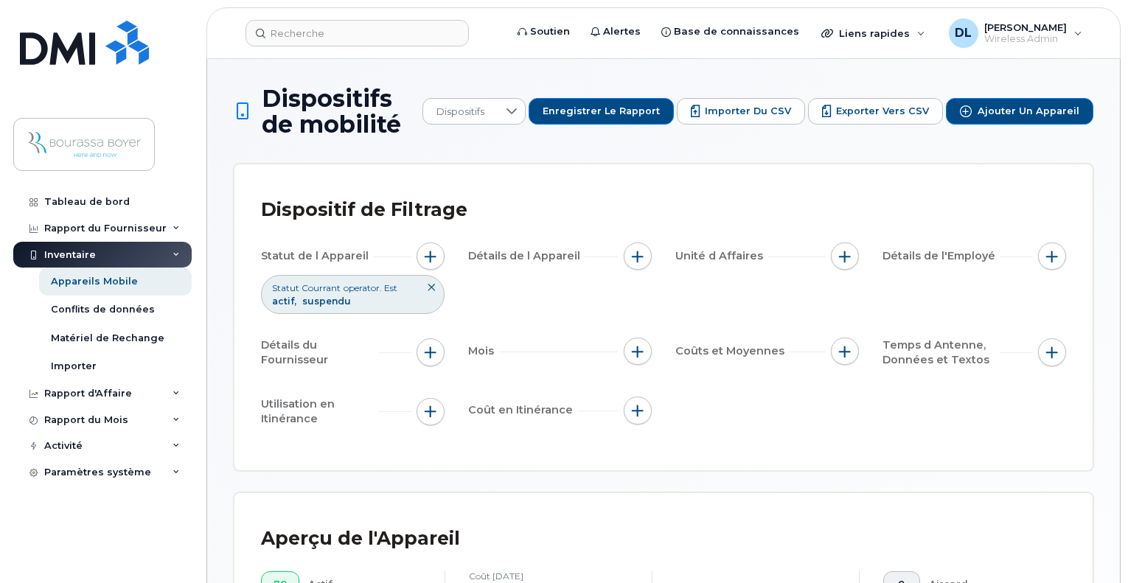
scroll to position [516, 0]
